Goal: Task Accomplishment & Management: Use online tool/utility

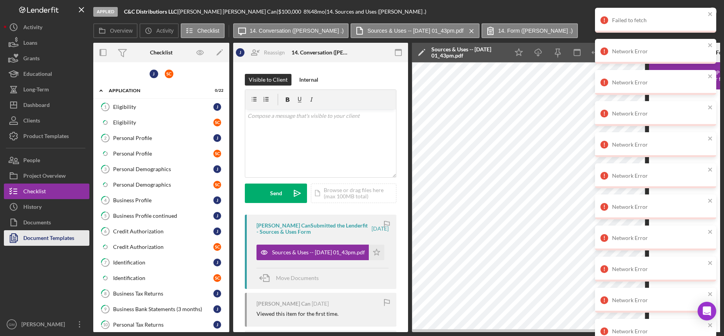
scroll to position [152, 0]
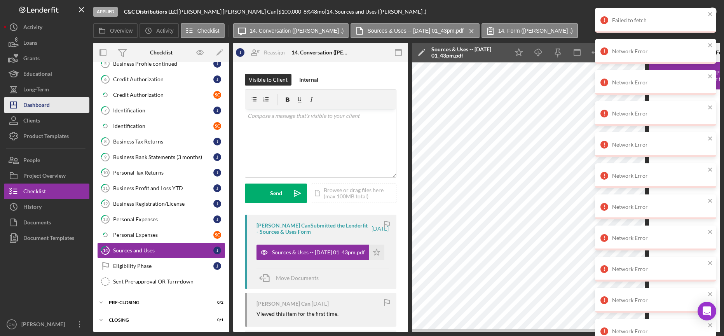
click at [49, 105] on div "Dashboard" at bounding box center [36, 105] width 26 height 17
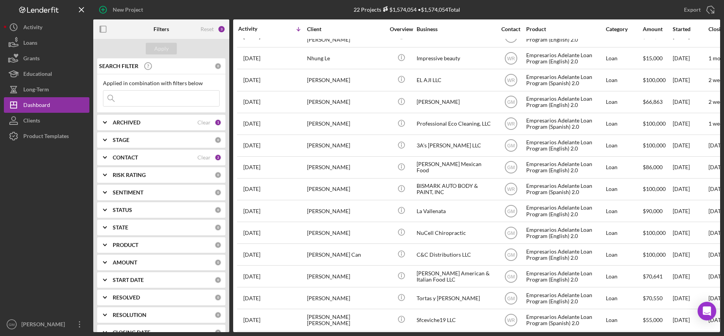
scroll to position [197, 0]
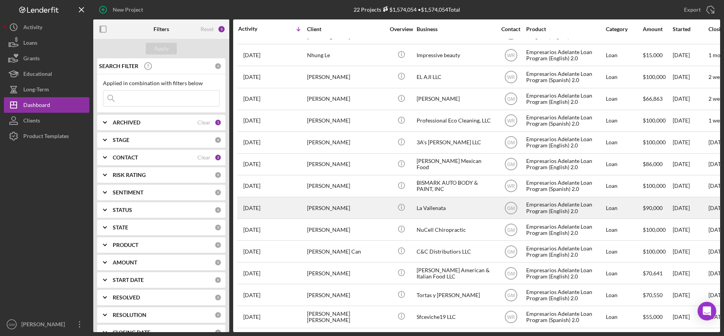
click at [429, 206] on div "La Vallenata" at bounding box center [456, 207] width 78 height 21
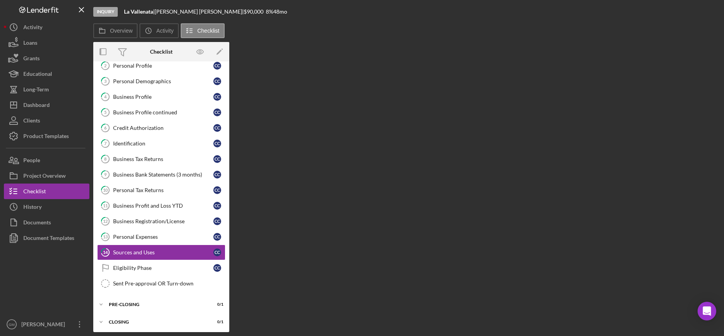
scroll to position [41, 0]
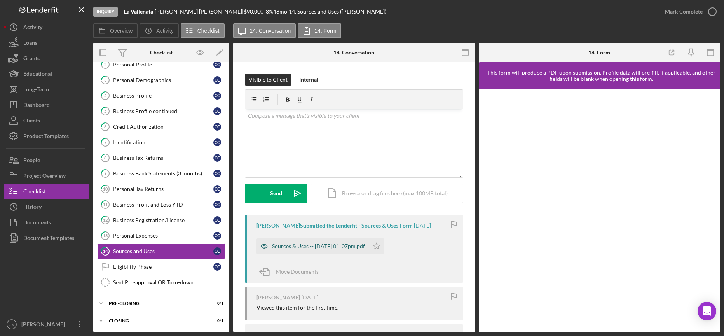
click at [344, 249] on div "Sources & Uses -- [DATE] 01_07pm.pdf" at bounding box center [318, 246] width 93 height 6
